Goal: Task Accomplishment & Management: Manage account settings

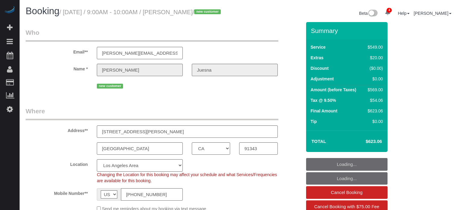
select select "CA"
select select "7"
select select "spot1"
select select "number:9"
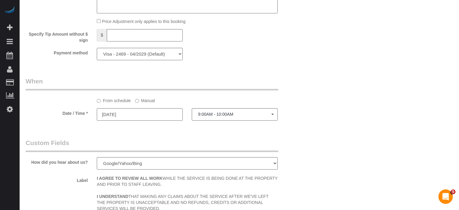
scroll to position [724, 0]
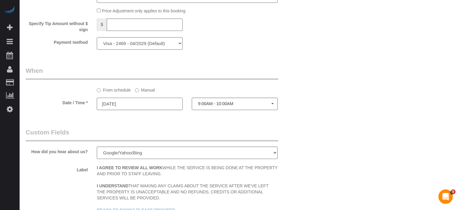
click at [150, 110] on input "10/11/2025" at bounding box center [140, 103] width 86 height 12
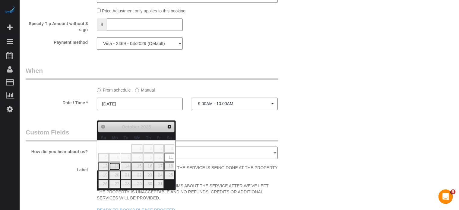
click at [116, 167] on link "13" at bounding box center [114, 166] width 11 height 8
type input "10/13/2025"
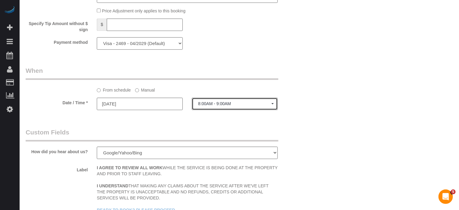
click at [212, 106] on span "8:00AM - 9:00AM" at bounding box center [234, 103] width 73 height 5
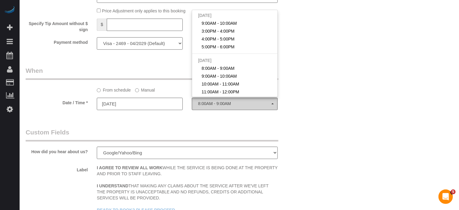
scroll to position [107, 0]
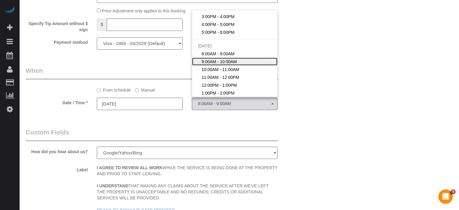
click at [215, 65] on span "9:00AM - 10:00AM" at bounding box center [219, 62] width 35 height 6
select select "spot16"
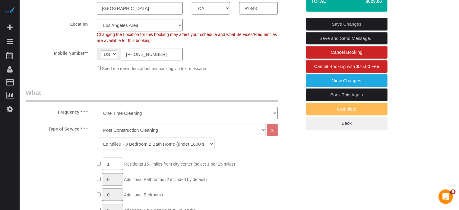
scroll to position [91, 0]
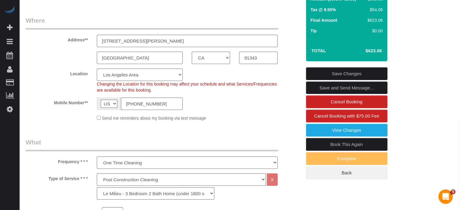
click at [339, 80] on link "Save Changes" at bounding box center [346, 73] width 81 height 13
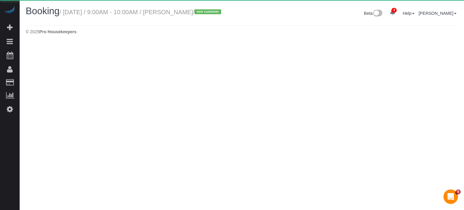
select select "CA"
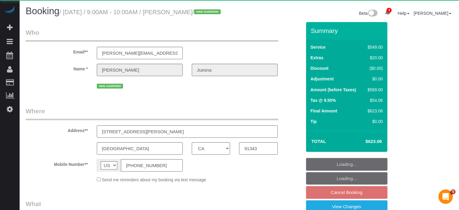
select select "string:fspay-0787d0ef-3a65-4cb4-85de-f670481a511c"
select select "object:1789"
select select "7"
select select "number:9"
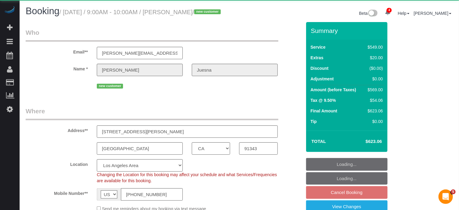
select select "object:1951"
select select "spot46"
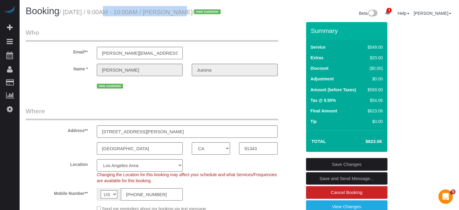
drag, startPoint x: 167, startPoint y: 14, endPoint x: 95, endPoint y: 13, distance: 71.5
click at [95, 13] on small "/ October 13, 2025 / 9:00AM - 10:00AM / Paolo Juesna / new customer" at bounding box center [140, 12] width 163 height 7
drag, startPoint x: 66, startPoint y: 12, endPoint x: 168, endPoint y: 13, distance: 102.3
click at [168, 13] on small "/ October 13, 2025 / 9:00AM - 10:00AM / Paolo Juesna / new customer" at bounding box center [140, 12] width 163 height 7
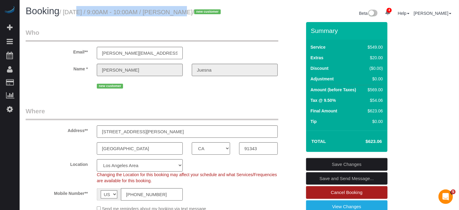
copy small "October 13, 2025 / 9:00AM - 10:00AM"
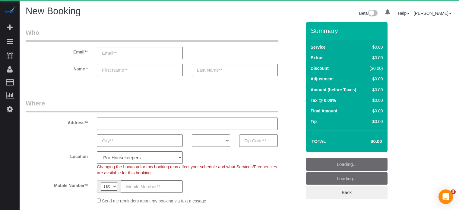
select select "number:9"
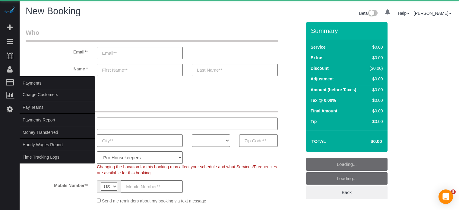
select select "object:1249"
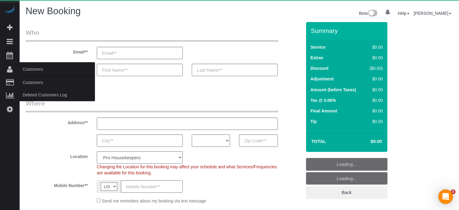
select select "4"
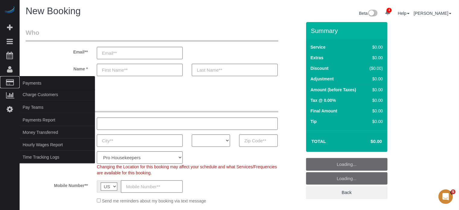
click at [24, 80] on span "Payments" at bounding box center [57, 83] width 75 height 14
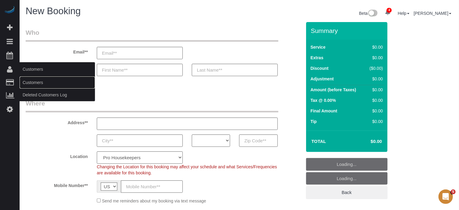
click at [31, 81] on link "Customers" at bounding box center [57, 82] width 75 height 12
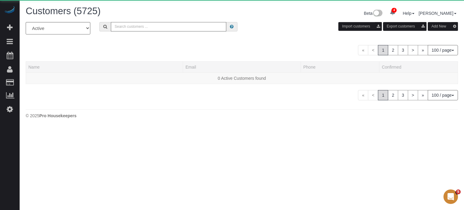
click at [138, 27] on input "text" at bounding box center [168, 26] width 115 height 9
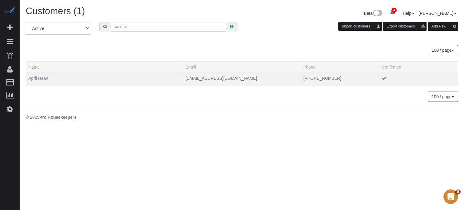
type input "april he"
click at [41, 81] on td "April Heart" at bounding box center [104, 78] width 157 height 13
click at [40, 79] on link "April Heart" at bounding box center [38, 78] width 20 height 5
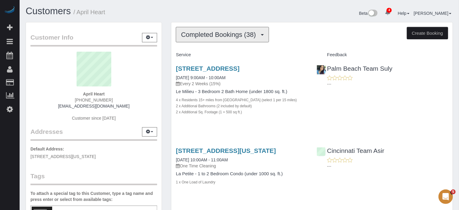
click at [210, 39] on button "Completed Bookings (38)" at bounding box center [222, 34] width 93 height 15
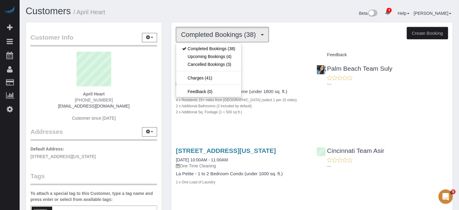
click at [209, 14] on h1 "Customers / April Heart" at bounding box center [130, 11] width 209 height 10
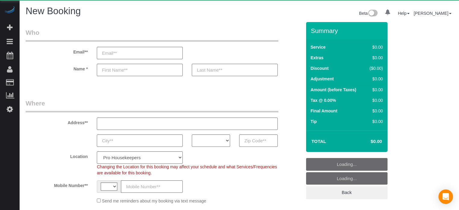
select select "number:9"
select select "string:[GEOGRAPHIC_DATA]"
select select "object:657"
select select "4"
select select "object:1261"
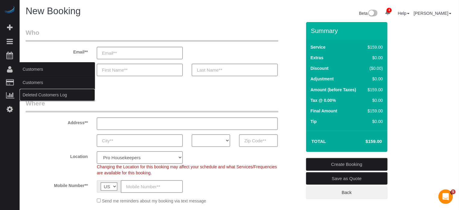
click at [34, 89] on link "Deleted Customers Log" at bounding box center [57, 95] width 75 height 12
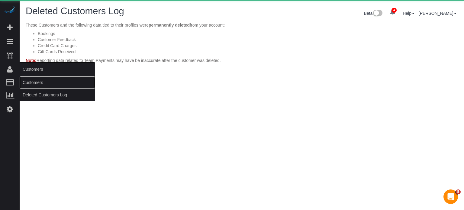
click at [34, 84] on link "Customers" at bounding box center [57, 82] width 75 height 12
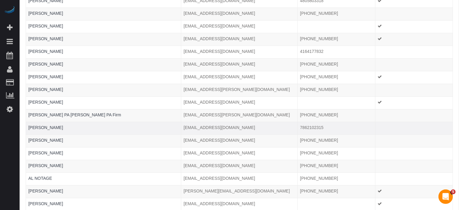
scroll to position [1167, 0]
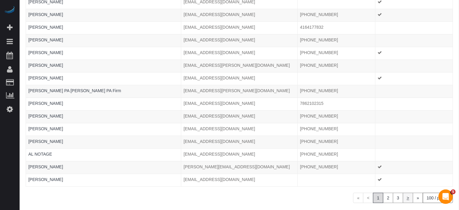
click at [405, 193] on link ">" at bounding box center [408, 198] width 10 height 10
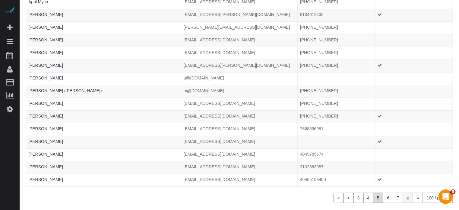
click at [406, 193] on link ">" at bounding box center [408, 198] width 10 height 10
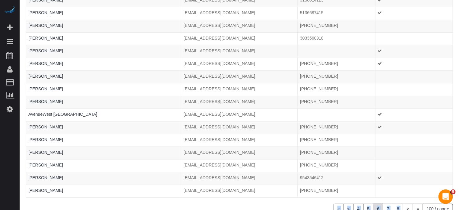
click at [406, 203] on link ">" at bounding box center [408, 208] width 10 height 10
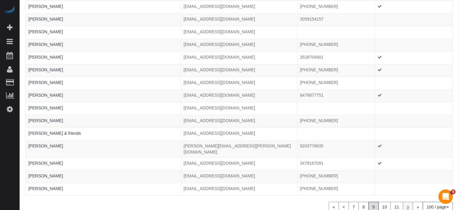
click at [406, 202] on link ">" at bounding box center [408, 207] width 10 height 10
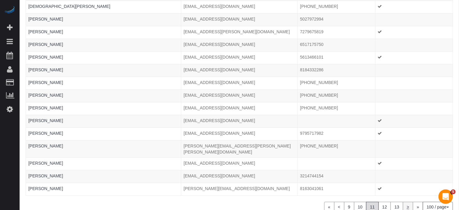
click at [407, 202] on link ">" at bounding box center [408, 207] width 10 height 10
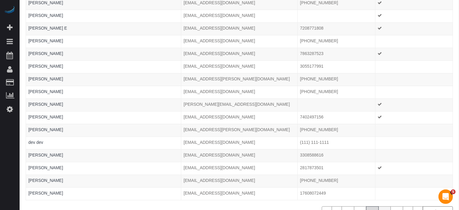
click at [384, 206] on link "16" at bounding box center [385, 211] width 13 height 10
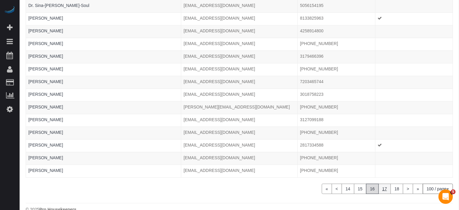
click at [385, 183] on link "17" at bounding box center [385, 188] width 13 height 10
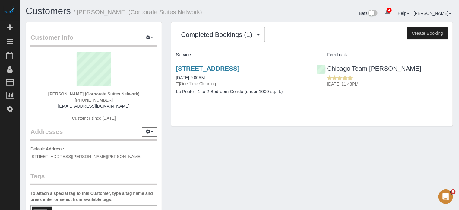
click at [66, 92] on strong "Dorothy Wright (Corporate Suites Network)" at bounding box center [93, 93] width 91 height 5
copy div "Dorothy Wright (Corporate Suites Network)"
click at [99, 100] on span "(773) 820-3765" at bounding box center [94, 99] width 38 height 5
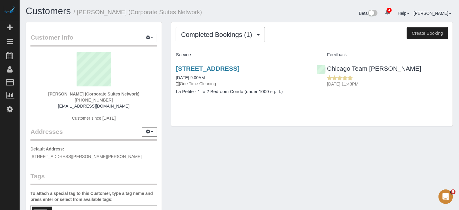
click at [99, 100] on span "(773) 820-3765" at bounding box center [94, 99] width 38 height 5
copy div "(773) 820-3765"
click at [105, 92] on strong "Dorothy Wright (Corporate Suites Network)" at bounding box center [93, 93] width 91 height 5
drag, startPoint x: 83, startPoint y: 93, endPoint x: 135, endPoint y: 94, distance: 51.9
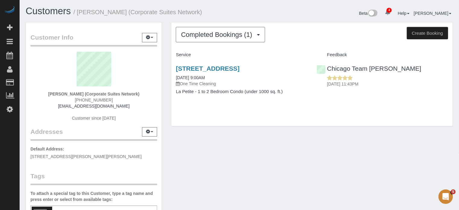
click at [135, 94] on strong "Dorothy Wright (Corporate Suites Network)" at bounding box center [93, 93] width 91 height 5
copy strong "Corporate Suites Network"
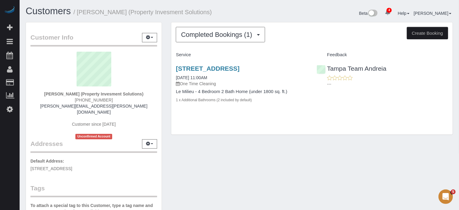
drag, startPoint x: 80, startPoint y: 94, endPoint x: 139, endPoint y: 93, distance: 58.9
click at [139, 93] on strong "[PERSON_NAME] (Property Invesment Solutions)" at bounding box center [93, 93] width 99 height 5
copy strong "Property Invesment Solutions"
click at [141, 92] on div "[PERSON_NAME] (Property Invesment Solutions) [PHONE_NUMBER] [PERSON_NAME][EMAIL…" at bounding box center [93, 96] width 127 height 88
click at [106, 92] on strong "[PERSON_NAME] (Property Invesment Solutions)" at bounding box center [93, 93] width 99 height 5
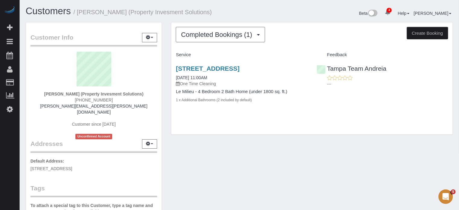
click at [106, 92] on strong "[PERSON_NAME] (Property Invesment Solutions)" at bounding box center [93, 93] width 99 height 5
copy div "[PERSON_NAME] (Property Invesment Solutions)"
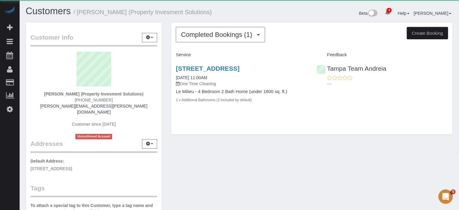
click at [96, 99] on span "(813) 482-6565" at bounding box center [94, 99] width 38 height 5
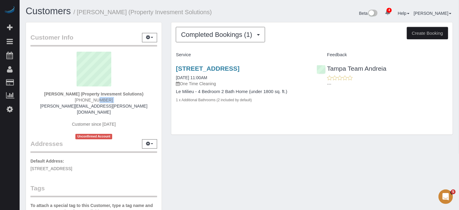
click at [96, 99] on span "(813) 482-6565" at bounding box center [94, 99] width 38 height 5
copy div "(813) 482-6565"
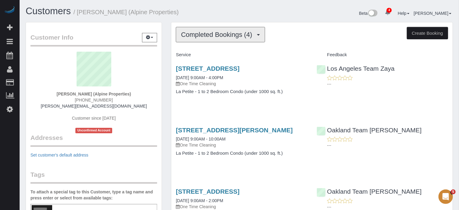
click at [232, 31] on span "Completed Bookings (4)" at bounding box center [218, 35] width 74 height 8
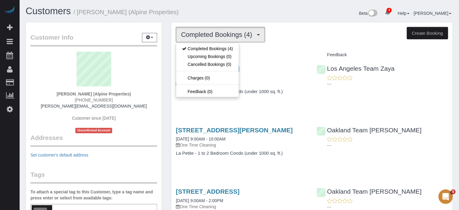
click at [208, 16] on h1 "Customers / [PERSON_NAME] (Alpine Properties)" at bounding box center [130, 11] width 209 height 10
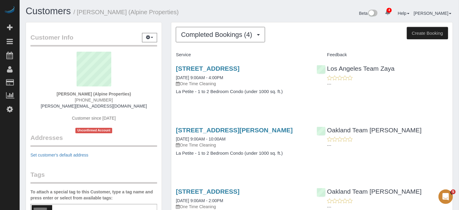
click at [113, 94] on strong "Elena Campos (Alpine Properties)" at bounding box center [94, 93] width 75 height 5
copy div "Elena Campos (Alpine Properties)"
click at [107, 100] on span "(415) 786-3670" at bounding box center [94, 99] width 38 height 5
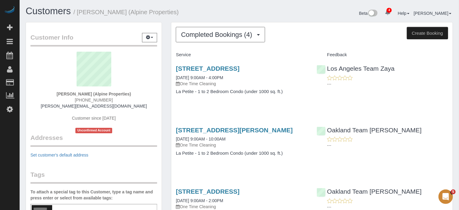
click at [107, 100] on span "(415) 786-3670" at bounding box center [94, 99] width 38 height 5
copy div "(415) 786-3670"
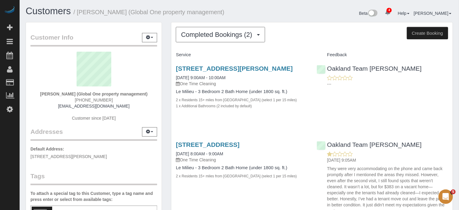
click at [165, 69] on div "Customer Info Edit Contact Info Send Message Email Preferences Special Sales Ta…" at bounding box center [93, 168] width 145 height 292
click at [205, 37] on span "Completed Bookings (2)" at bounding box center [218, 35] width 74 height 8
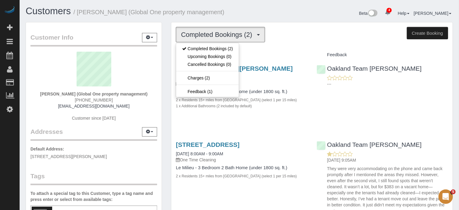
click at [164, 37] on div "Customer Info Edit Contact Info Send Message Email Preferences Special Sales Ta…" at bounding box center [93, 168] width 145 height 292
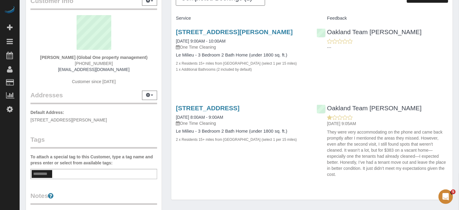
scroll to position [60, 0]
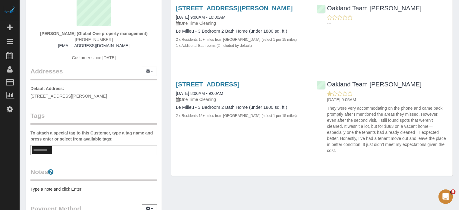
click at [168, 62] on div "Completed Bookings (2) Completed Bookings (2) Upcoming Bookings (0) Cancelled B…" at bounding box center [312, 72] width 291 height 220
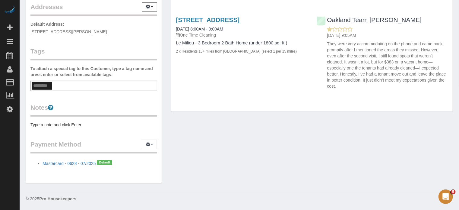
scroll to position [0, 0]
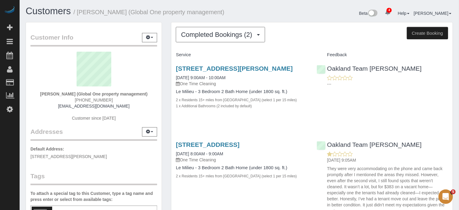
click at [88, 94] on strong "Elizabeth Calleja (Global One property management)" at bounding box center [93, 93] width 107 height 5
copy div "Elizabeth Calleja (Global One property management)"
click at [89, 100] on span "(813) 500-1368" at bounding box center [94, 99] width 38 height 5
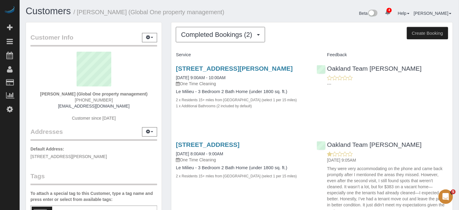
click at [89, 100] on span "(813) 500-1368" at bounding box center [94, 99] width 38 height 5
copy div "(813) 500-1368"
drag, startPoint x: 145, startPoint y: 94, endPoint x: 78, endPoint y: 92, distance: 67.3
click at [78, 92] on strong "Elizabeth Calleja (Global One property management)" at bounding box center [93, 93] width 107 height 5
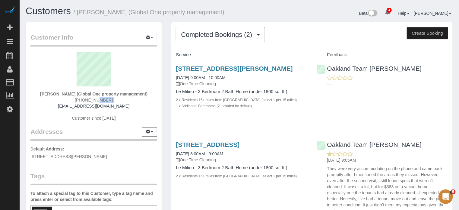
copy strong "Global One property management"
click at [165, 75] on div "Customer Info Edit Contact Info Send Message Email Preferences Special Sales Ta…" at bounding box center [93, 168] width 145 height 292
click at [225, 30] on button "Completed Bookings (2)" at bounding box center [220, 34] width 89 height 15
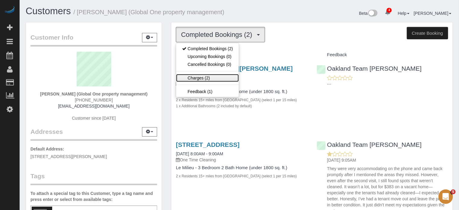
click at [224, 75] on link "Charges (2)" at bounding box center [207, 78] width 63 height 8
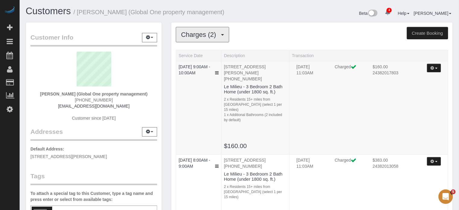
click at [187, 34] on span "Charges (2)" at bounding box center [200, 35] width 38 height 8
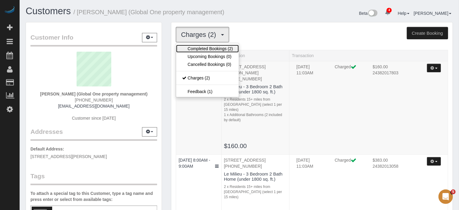
click at [193, 49] on link "Completed Bookings (2)" at bounding box center [207, 49] width 63 height 8
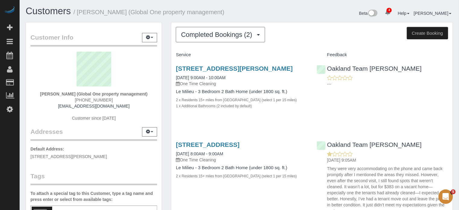
click at [167, 66] on div "Completed Bookings (2) Completed Bookings (2) Upcoming Bookings (0) Cancelled B…" at bounding box center [312, 132] width 291 height 220
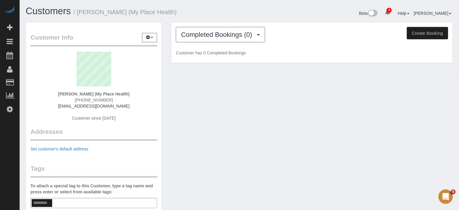
click at [112, 92] on strong "Eric Patzelt (My Place Health)" at bounding box center [94, 93] width 72 height 5
copy div "Eric Patzelt (My Place Health)"
click at [124, 92] on div "Eric Patzelt (My Place Health) 213-800-8882 msesma@myplacehealth.com Customer s…" at bounding box center [93, 89] width 127 height 75
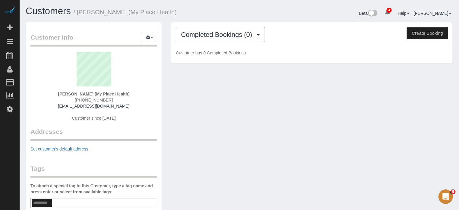
click at [96, 100] on span "213-800-8882" at bounding box center [94, 99] width 38 height 5
copy div "213-800-8882"
click at [211, 37] on span "Completed Bookings (0)" at bounding box center [218, 35] width 74 height 8
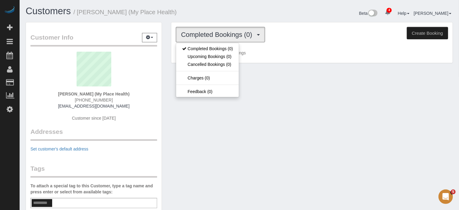
click at [201, 18] on div "Customers / Eric Patzelt (My Place Health)" at bounding box center [130, 12] width 219 height 13
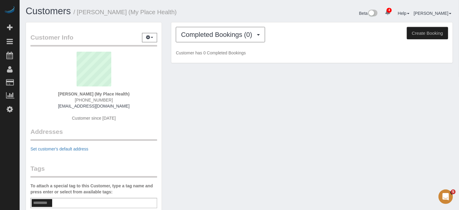
drag, startPoint x: 122, startPoint y: 94, endPoint x: 90, endPoint y: 93, distance: 31.7
click at [90, 93] on strong "Eric Patzelt (My Place Health)" at bounding box center [94, 93] width 72 height 5
copy strong "My Place Health"
click at [142, 106] on div "Eric Patzelt (My Place Health) 213-800-8882 msesma@myplacehealth.com Customer s…" at bounding box center [93, 89] width 127 height 75
click at [146, 37] on icon "button" at bounding box center [148, 37] width 4 height 4
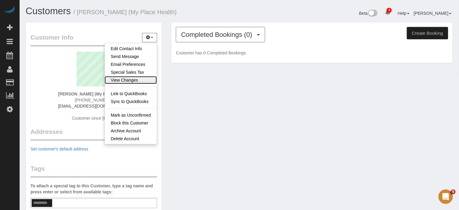
click at [131, 81] on link "View Changes" at bounding box center [131, 80] width 52 height 8
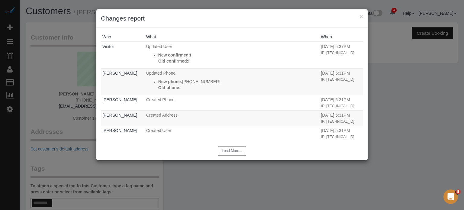
click at [358, 16] on h3 "Changes report" at bounding box center [232, 18] width 262 height 9
click at [361, 17] on button "×" at bounding box center [361, 16] width 4 height 6
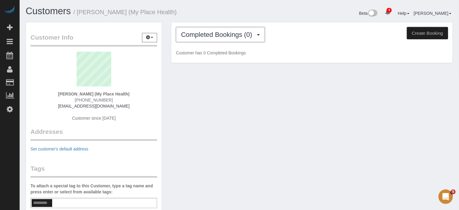
click at [458, 101] on div "Customers / Eric Patzelt (My Place Health) Beta 4 Your Notifications You have 0…" at bounding box center [240, 163] width 440 height 326
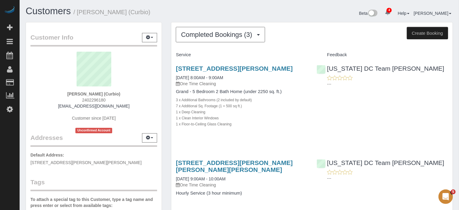
click at [94, 92] on strong "[PERSON_NAME] (Curbio)" at bounding box center [93, 93] width 53 height 5
copy div "[PERSON_NAME] (Curbio)"
click at [93, 98] on span "2402296180" at bounding box center [94, 99] width 24 height 5
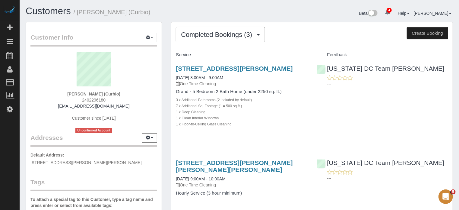
click at [93, 98] on span "2402296180" at bounding box center [94, 99] width 24 height 5
copy span "2402296180"
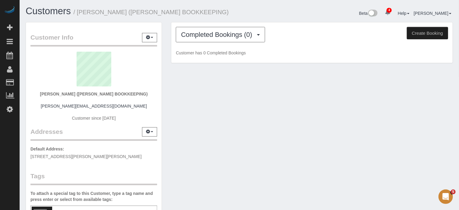
click at [69, 91] on strong "[PERSON_NAME] ([PERSON_NAME] BOOKKEEPING)" at bounding box center [94, 93] width 108 height 5
copy div "[PERSON_NAME] ([PERSON_NAME] BOOKKEEPING)"
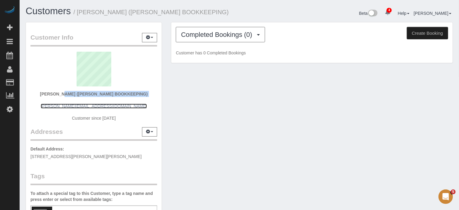
click at [100, 107] on link "eva@jearonoff.org" at bounding box center [94, 106] width 106 height 5
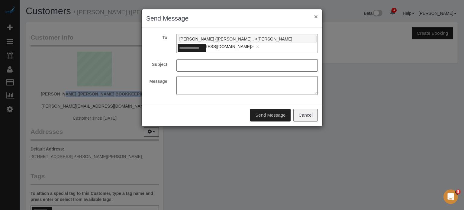
click at [315, 14] on button "×" at bounding box center [316, 16] width 4 height 6
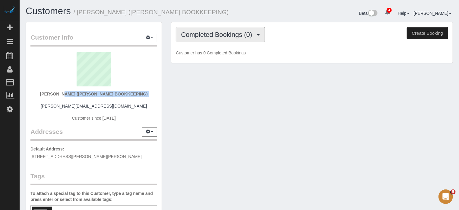
click at [204, 38] on button "Completed Bookings (0)" at bounding box center [220, 34] width 89 height 15
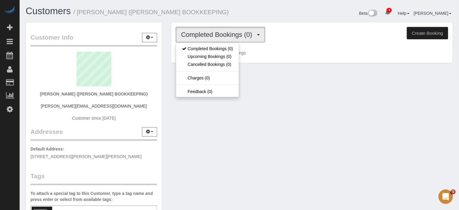
click at [188, 24] on div "Completed Bookings (0) Completed Bookings (0) Upcoming Bookings (0) Cancelled B…" at bounding box center [312, 42] width 282 height 41
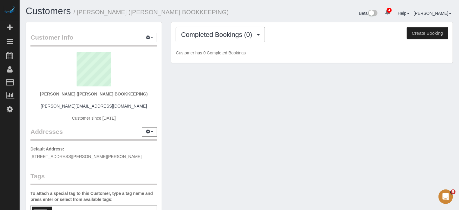
drag, startPoint x: 140, startPoint y: 94, endPoint x: 79, endPoint y: 91, distance: 61.0
click at [79, 91] on strong "EVA ARONOFF (EVA ARONOFF BOOKKEEPING)" at bounding box center [94, 93] width 108 height 5
drag, startPoint x: 86, startPoint y: 94, endPoint x: 97, endPoint y: 97, distance: 11.5
click at [97, 97] on div "EVA ARONOFF (EVA ARONOFF BOOKKEEPING) eva@jearonoff.org Customer since 2021" at bounding box center [93, 89] width 127 height 75
drag, startPoint x: 140, startPoint y: 94, endPoint x: 78, endPoint y: 93, distance: 61.6
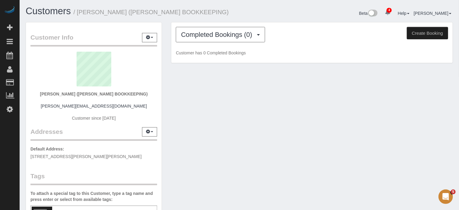
click at [78, 93] on strong "EVA ARONOFF (EVA ARONOFF BOOKKEEPING)" at bounding box center [94, 93] width 108 height 5
copy strong "EVA ARONOFF BOOKKEEPING"
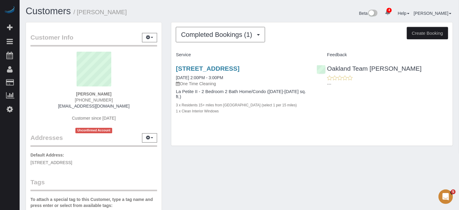
click at [100, 100] on span "[PHONE_NUMBER]" at bounding box center [94, 99] width 38 height 5
click at [100, 100] on span "(949) 274-5636" at bounding box center [94, 99] width 38 height 5
copy div "(949) 274-5636"
click at [84, 93] on strong "Ernie Sauer" at bounding box center [93, 93] width 35 height 5
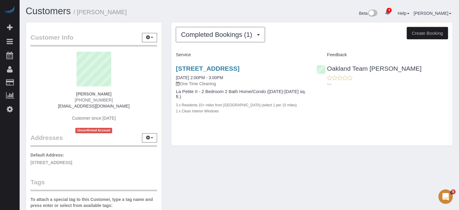
click at [84, 93] on strong "Ernie Sauer" at bounding box center [93, 93] width 35 height 5
copy strong "[PERSON_NAME]"
click at [440, 108] on div "450 White Cap Ln, Newport Coast, CA 92657 10/07/2025 2:00PM - 3:00PM One Time C…" at bounding box center [312, 93] width 282 height 66
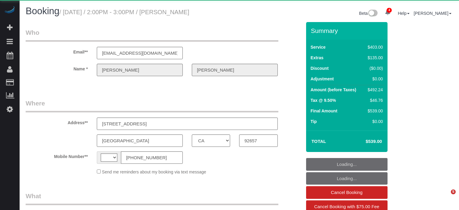
select select "CA"
select select "object:415"
select select "spot1"
select select "string:[GEOGRAPHIC_DATA]"
select select "string:fspay-da3e93a5-9b1a-4ca0-9dfb-fa687e1c4b21"
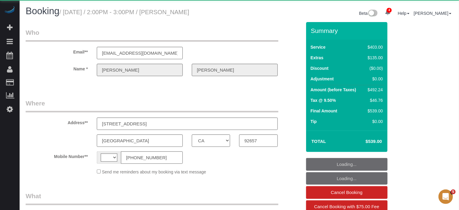
select select "6"
select select "number:9"
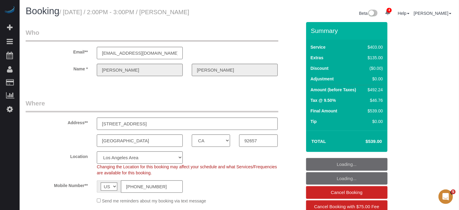
select select "spot8"
select select "object:853"
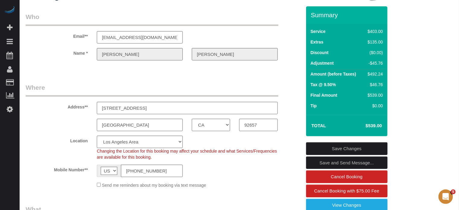
scroll to position [30, 0]
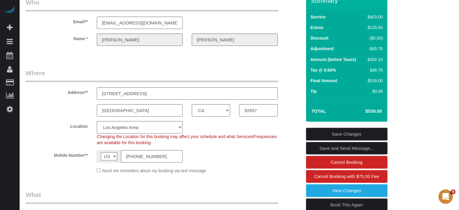
drag, startPoint x: 449, startPoint y: 107, endPoint x: 445, endPoint y: 107, distance: 4.8
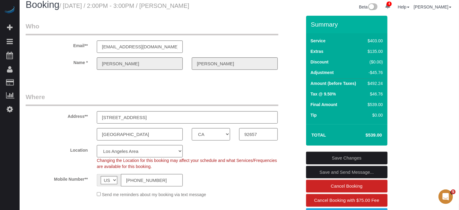
scroll to position [0, 0]
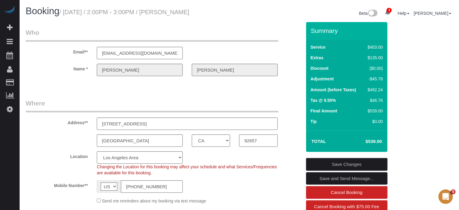
click at [302, 82] on div "Summary Service $403.00 Extras $135.00 Discount ($0.00) Adjustment -$45.76 Amou…" at bounding box center [355, 152] width 107 height 260
click at [291, 75] on div "Name * Ernie Sauer" at bounding box center [163, 70] width 285 height 12
click at [140, 186] on input "(949) 274-5636" at bounding box center [152, 186] width 62 height 12
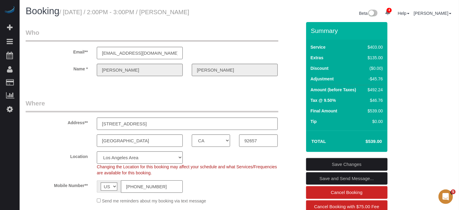
click at [140, 186] on input "(949) 274-5636" at bounding box center [152, 186] width 62 height 12
click at [32, 147] on fieldset "Where Address** 450 White Cap Ln Newport Coast AK AL AR AZ CA CO CT DC DE FL GA…" at bounding box center [164, 154] width 276 height 110
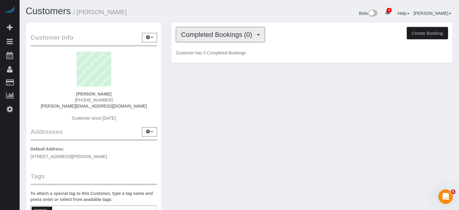
click at [222, 37] on span "Completed Bookings (0)" at bounding box center [218, 35] width 74 height 8
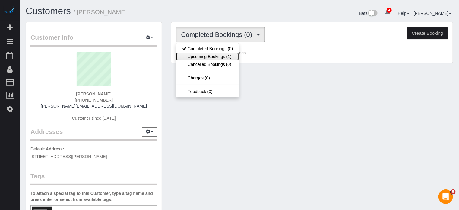
click at [222, 53] on link "Upcoming Bookings (1)" at bounding box center [207, 57] width 63 height 8
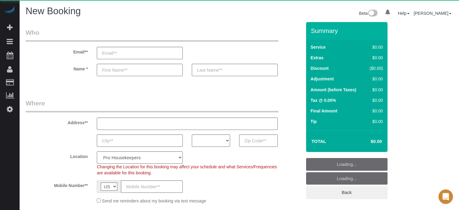
select select "number:9"
select select "object:1261"
select select "4"
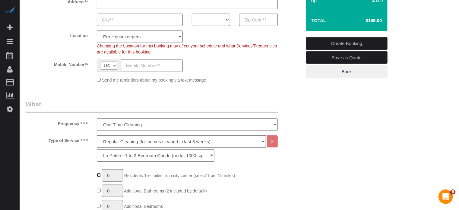
type input "1"
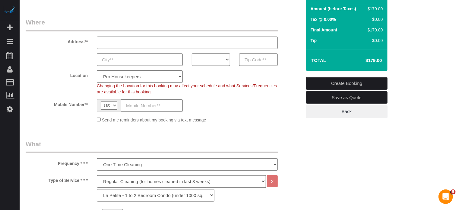
scroll to position [91, 0]
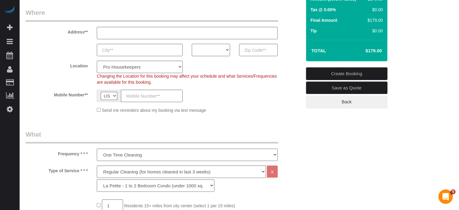
click at [202, 49] on select "AK AL AR AZ CA CO CT DC DE [GEOGRAPHIC_DATA] [GEOGRAPHIC_DATA] HI IA ID IL IN K…" at bounding box center [211, 50] width 38 height 12
select select "FL"
click at [192, 44] on select "AK AL AR AZ CA CO CT DC DE FL GA HI IA ID IL IN KS KY LA MA MD ME MI MN MO MS M…" at bounding box center [211, 50] width 38 height 12
click at [158, 69] on select "Pro Housekeepers Atlanta Austin Boston Chicago Cincinnati Clearwater Denver Ft …" at bounding box center [140, 67] width 86 height 12
select select "24"
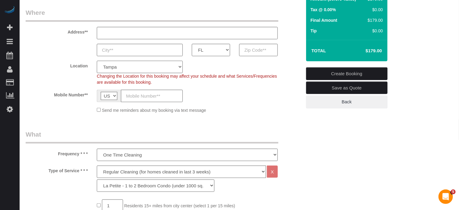
click at [97, 61] on select "Pro Housekeepers Atlanta Austin Boston Chicago Cincinnati Clearwater Denver Ft …" at bounding box center [140, 67] width 86 height 12
select select "object:1271"
click at [74, 132] on legend "What" at bounding box center [152, 137] width 253 height 14
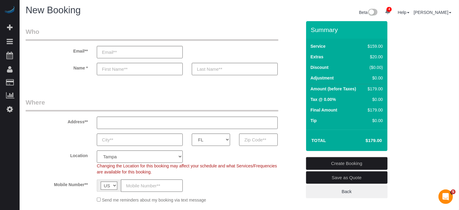
scroll to position [0, 0]
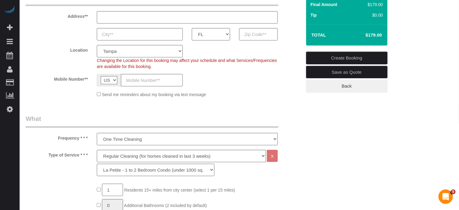
scroll to position [121, 0]
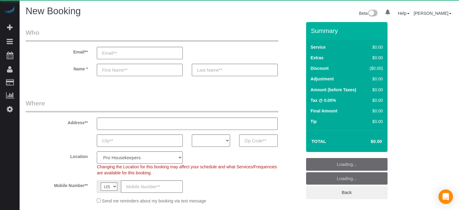
select select "number:9"
select select "object:1261"
select select "4"
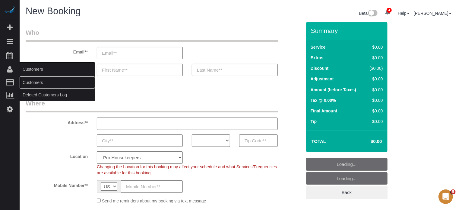
click at [28, 81] on link "Customers" at bounding box center [57, 82] width 75 height 12
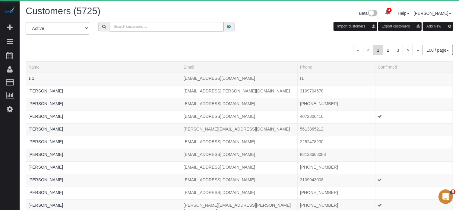
click at [130, 25] on input "text" at bounding box center [167, 26] width 114 height 9
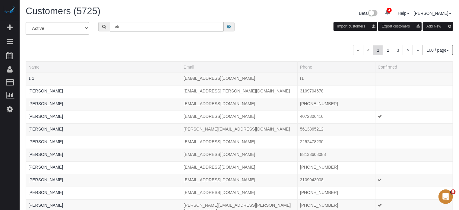
type input "[PERSON_NAME]"
click at [153, 28] on input "[PERSON_NAME]" at bounding box center [167, 26] width 114 height 9
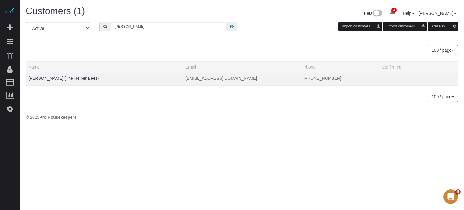
click at [80, 75] on td "[PERSON_NAME] (The Helper Bees)" at bounding box center [104, 78] width 157 height 13
click at [81, 77] on link "[PERSON_NAME] (The Helper Bees)" at bounding box center [63, 78] width 70 height 5
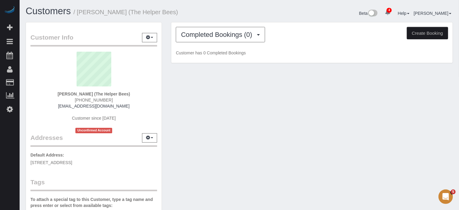
click at [92, 102] on span "[PHONE_NUMBER]" at bounding box center [94, 99] width 38 height 5
copy div "[PHONE_NUMBER]"
drag, startPoint x: 433, startPoint y: 111, endPoint x: 438, endPoint y: 125, distance: 14.6
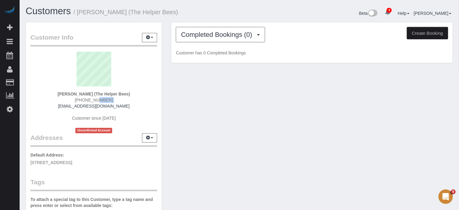
click at [433, 111] on div "Customer Info Edit Contact Info Send Message Email Preferences Special Sales Ta…" at bounding box center [239, 171] width 437 height 298
click at [214, 101] on div "Customer Info Edit Contact Info Send Message Email Preferences Special Sales Ta…" at bounding box center [239, 171] width 437 height 298
click at [206, 43] on div "Completed Bookings (0) Completed Bookings (0) Upcoming Bookings (0) Cancelled B…" at bounding box center [312, 42] width 282 height 41
click at [206, 36] on span "Completed Bookings (0)" at bounding box center [218, 35] width 74 height 8
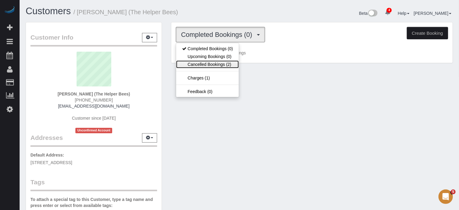
click at [203, 63] on link "Cancelled Bookings (2)" at bounding box center [207, 64] width 63 height 8
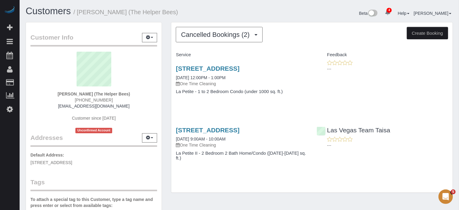
click at [167, 65] on div "Cancelled Bookings (2) Completed Bookings (0) Upcoming Bookings (0) Cancelled B…" at bounding box center [312, 110] width 291 height 177
click at [431, 151] on div "2641 Highvale Dr, Las Vegas, NV 89134 09/24/2025 9:00AM - 10:00AM One Time Clea…" at bounding box center [312, 146] width 282 height 51
click at [180, 71] on link "[STREET_ADDRESS]" at bounding box center [208, 68] width 64 height 7
click at [191, 35] on span "Cancelled Bookings (2)" at bounding box center [217, 35] width 72 height 8
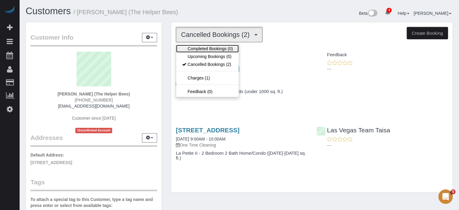
click at [201, 46] on link "Completed Bookings (0)" at bounding box center [207, 49] width 63 height 8
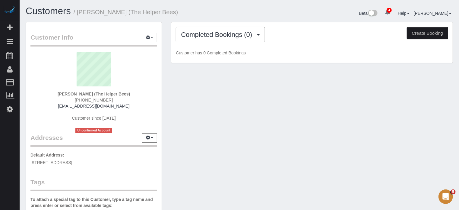
click at [431, 32] on button "Create Booking" at bounding box center [427, 33] width 41 height 13
select select "NV"
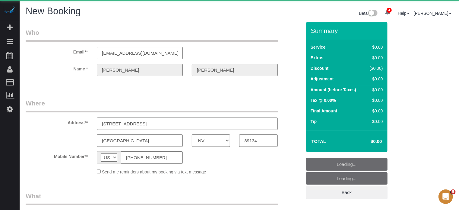
select select "object:2235"
select select "string:fspay-df4979cb-a07d-4d70-9097-4d503f8c930b"
select select "4"
select select "number:9"
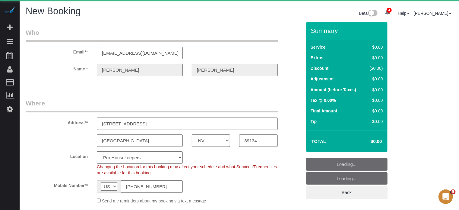
select select "object:2827"
select select "18"
select select "object:2834"
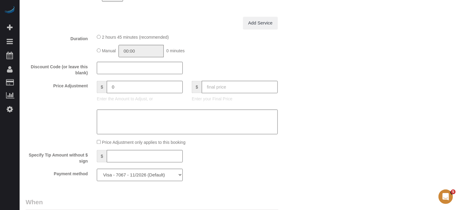
scroll to position [604, 0]
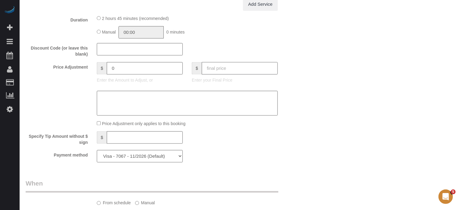
click at [259, 74] on input "text" at bounding box center [240, 68] width 76 height 12
type input "50"
click at [314, 75] on div "Who Email** medelman12@gmail.com Name * Robert Edelman Where Address** 2641 HIG…" at bounding box center [240, 4] width 428 height 1172
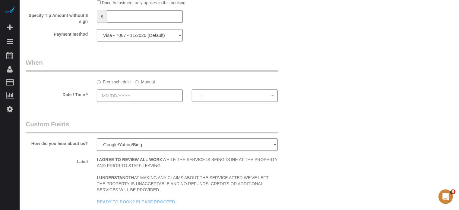
type input "-112.87"
click at [157, 99] on input "text" at bounding box center [140, 95] width 86 height 12
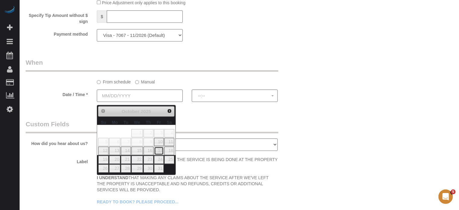
click at [158, 151] on link "17" at bounding box center [159, 150] width 10 height 8
type input "[DATE]"
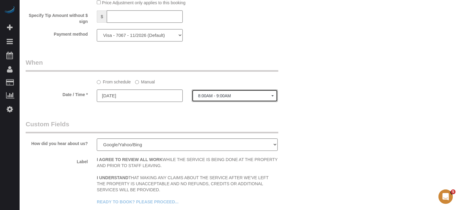
click at [209, 98] on span "8:00AM - 9:00AM" at bounding box center [234, 95] width 73 height 5
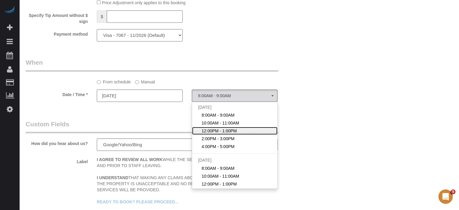
click at [212, 132] on span "12:00PM - 1:00PM" at bounding box center [219, 131] width 35 height 6
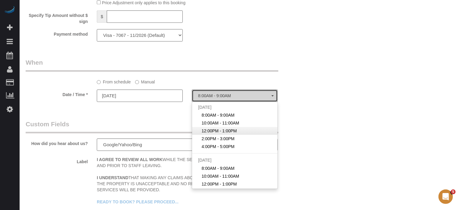
select select "spot3"
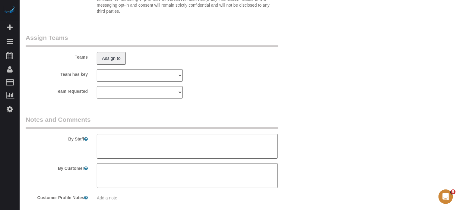
scroll to position [1007, 0]
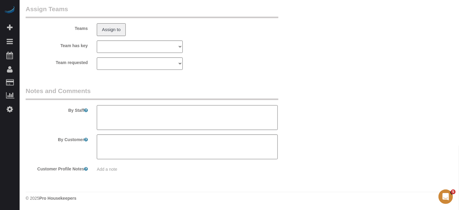
click at [169, 112] on textarea at bounding box center [187, 117] width 181 height 25
paste textarea "You can park in the driveway. Priorities: Bathrooms Floors Kitchen"
type textarea "You can park in the driveway. Priorities: Bathrooms Floors Kitchen"
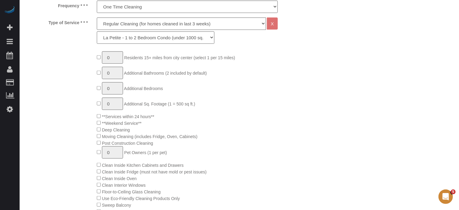
scroll to position [0, 0]
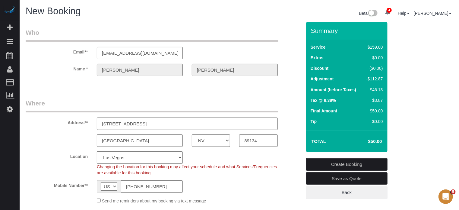
click at [324, 161] on link "Create Booking" at bounding box center [346, 164] width 81 height 13
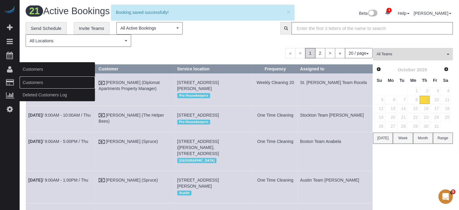
click at [28, 79] on link "Customers" at bounding box center [57, 82] width 75 height 12
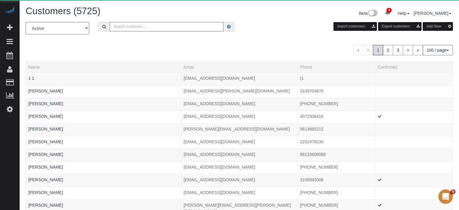
click at [151, 23] on input "text" at bounding box center [167, 26] width 114 height 9
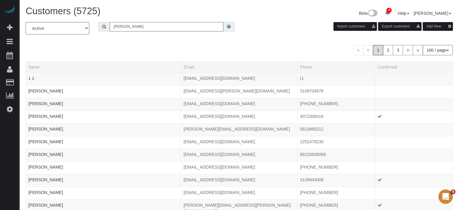
type input "Robert Edelman"
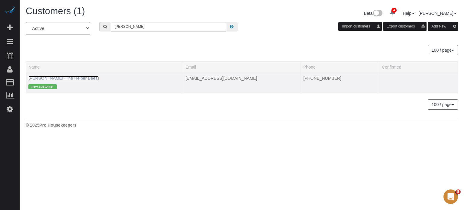
click at [57, 76] on link "Robert Edelman (The Helper Bees)" at bounding box center [63, 78] width 70 height 5
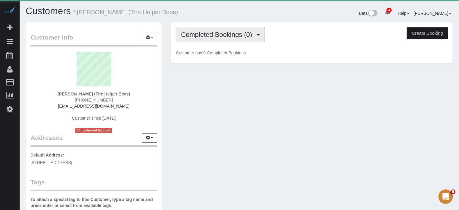
click at [195, 39] on button "Completed Bookings (0)" at bounding box center [220, 34] width 89 height 15
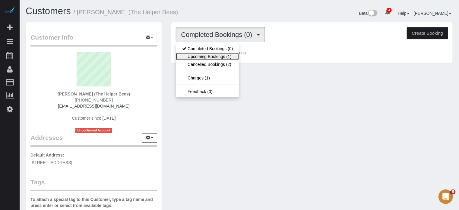
click at [205, 57] on link "Upcoming Bookings (1)" at bounding box center [207, 57] width 63 height 8
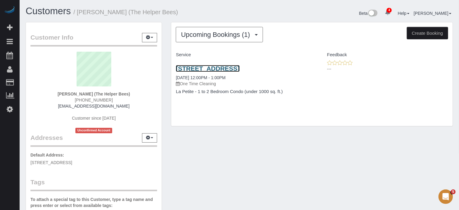
click at [193, 67] on link "2641 Highvale Dr, Las Vegas, NV 89134" at bounding box center [208, 68] width 64 height 7
click at [357, 137] on div "Customer Info Edit Contact Info Send Message Email Preferences Special Sales Ta…" at bounding box center [239, 171] width 437 height 298
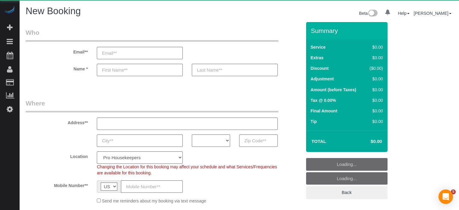
select select "number:9"
select select "object:1132"
select select "4"
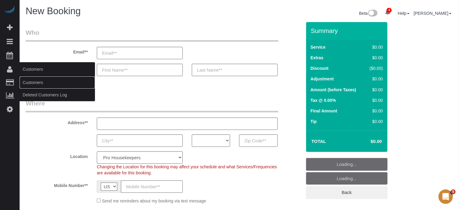
click at [27, 81] on link "Customers" at bounding box center [57, 82] width 75 height 12
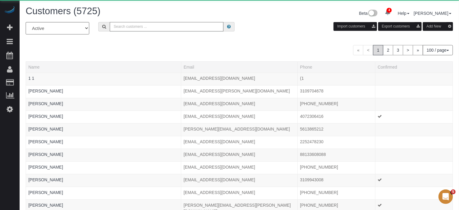
click at [124, 29] on input "text" at bounding box center [167, 26] width 114 height 9
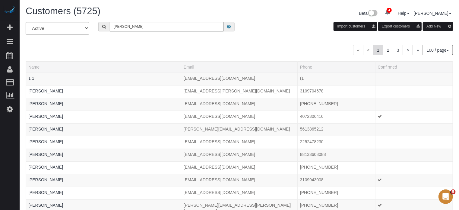
type input "Robert Edelman"
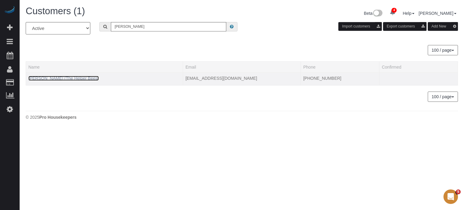
click at [78, 76] on link "Robert Edelman (The Helper Bees)" at bounding box center [63, 78] width 70 height 5
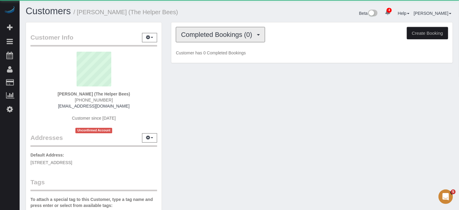
click at [186, 38] on button "Completed Bookings (0)" at bounding box center [220, 34] width 89 height 15
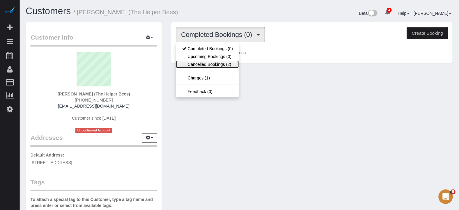
click at [206, 66] on link "Cancelled Bookings (2)" at bounding box center [207, 64] width 63 height 8
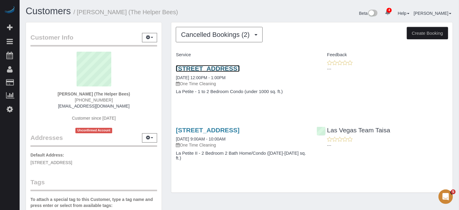
click at [196, 69] on link "2641 Highvale Dr, Las Vegas, NV 89134" at bounding box center [208, 68] width 64 height 7
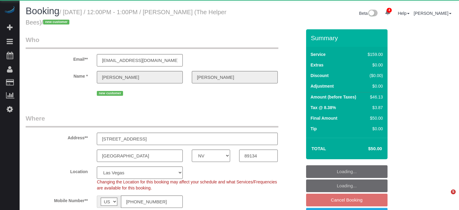
select select "NV"
select select "number:9"
select select "object:866"
select select "string:fspay-df4979cb-a07d-4d70-9097-4d503f8c930b"
select select "4"
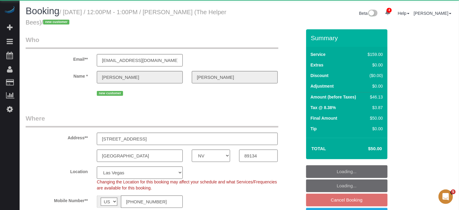
select select "spot3"
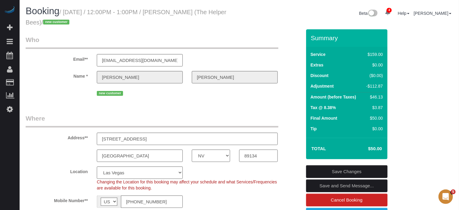
drag, startPoint x: 449, startPoint y: 149, endPoint x: 397, endPoint y: 113, distance: 63.4
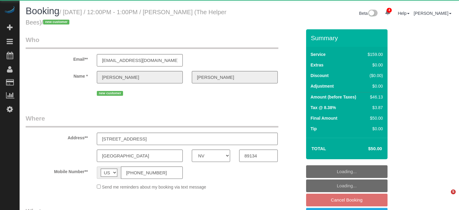
select select "NV"
select select "number:9"
select select "object:737"
select select "string:fspay-df4979cb-a07d-4d70-9097-4d503f8c930b"
select select "4"
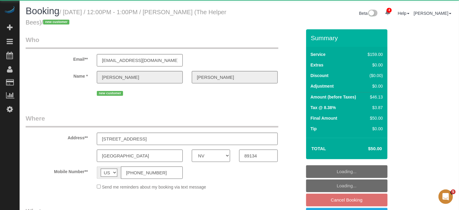
select select "spot3"
